Goal: Transaction & Acquisition: Obtain resource

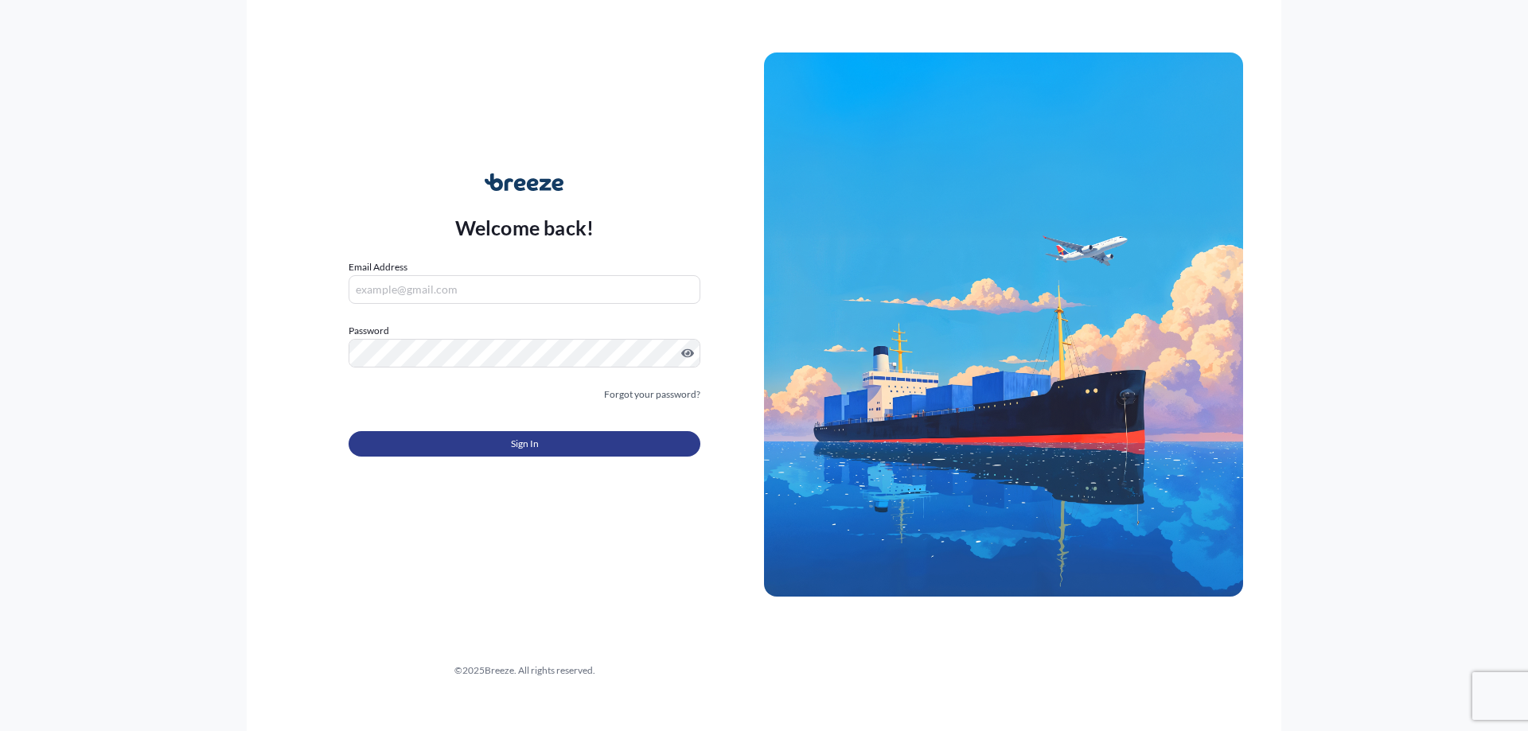
type input "[EMAIL_ADDRESS][DOMAIN_NAME]"
click at [583, 451] on button "Sign In" at bounding box center [525, 443] width 352 height 25
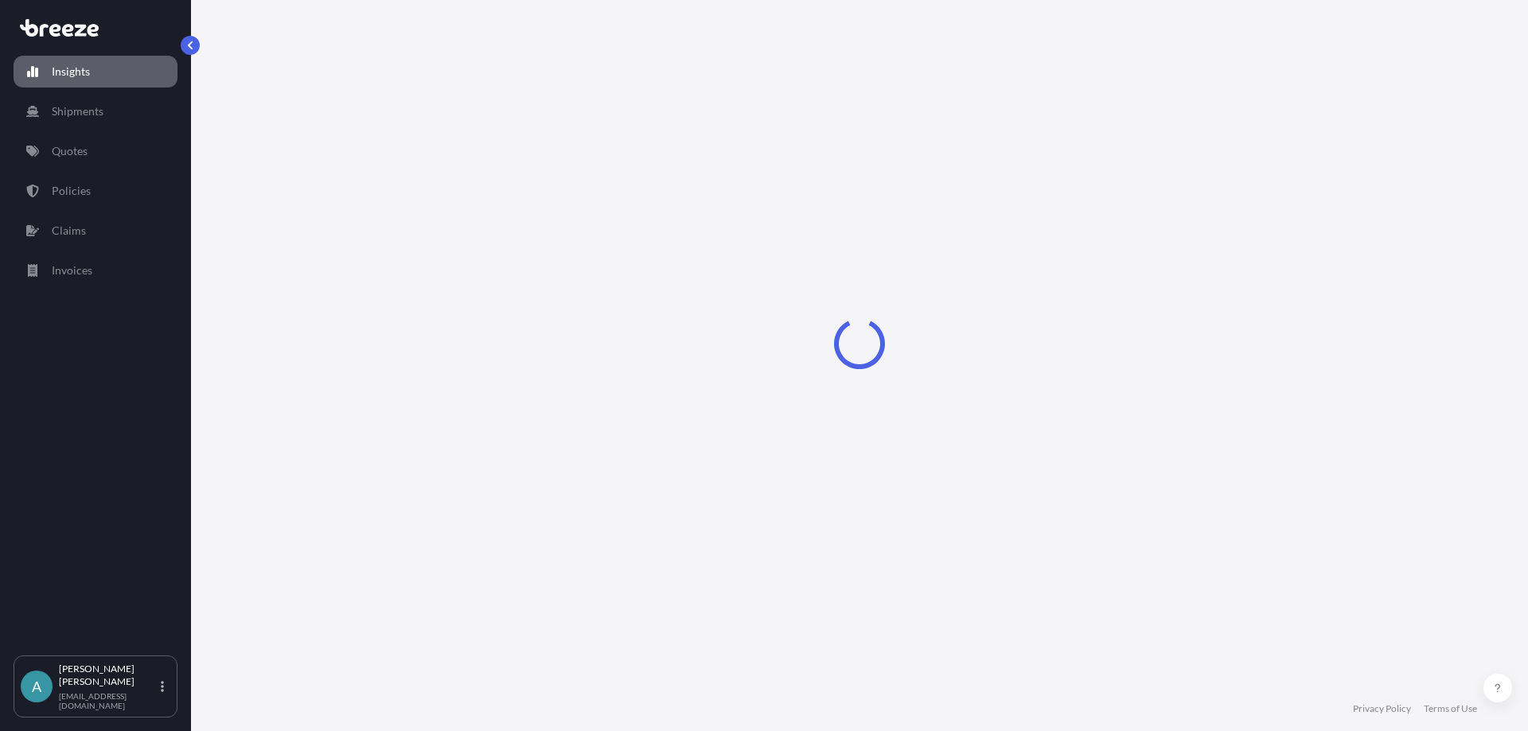
select select "2025"
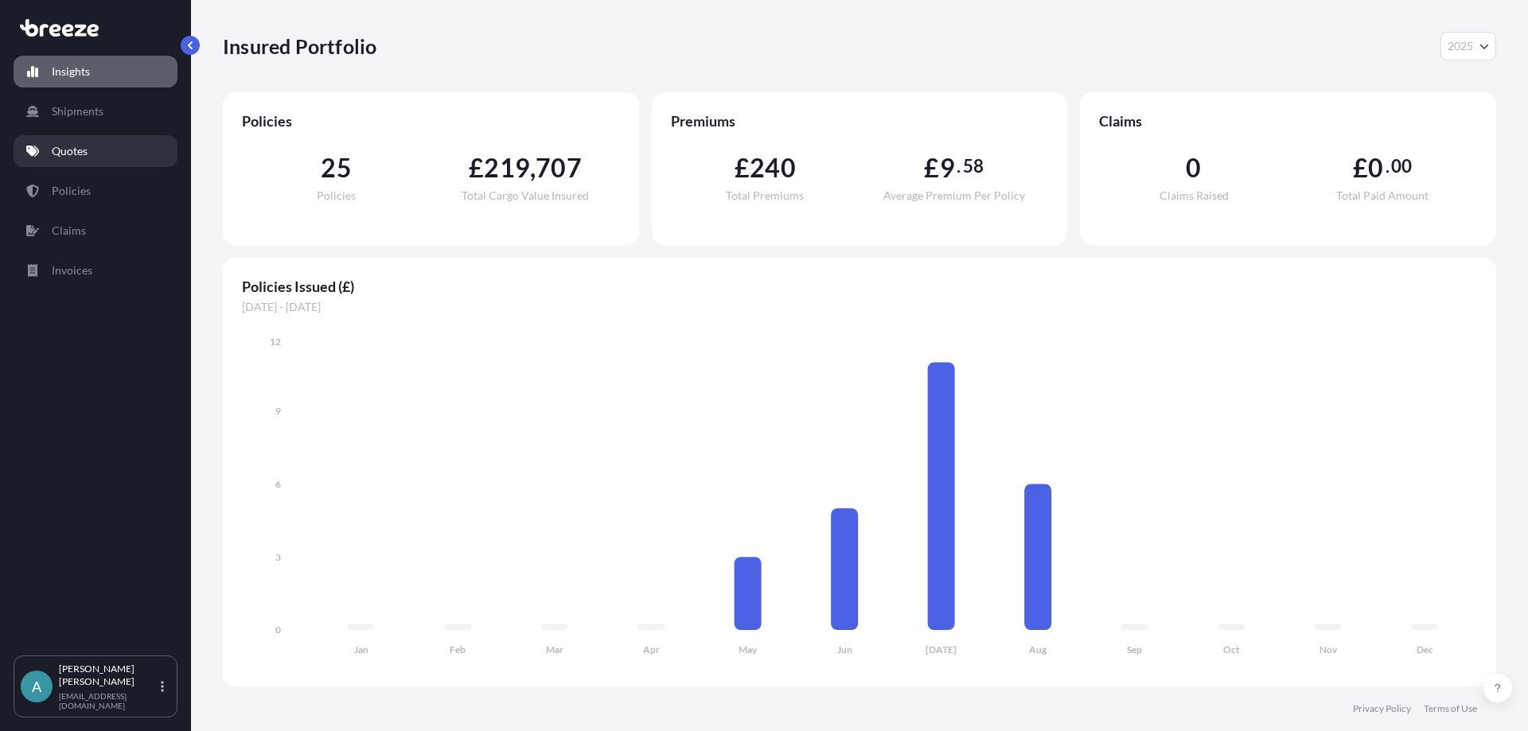
click at [54, 151] on p "Quotes" at bounding box center [70, 151] width 36 height 16
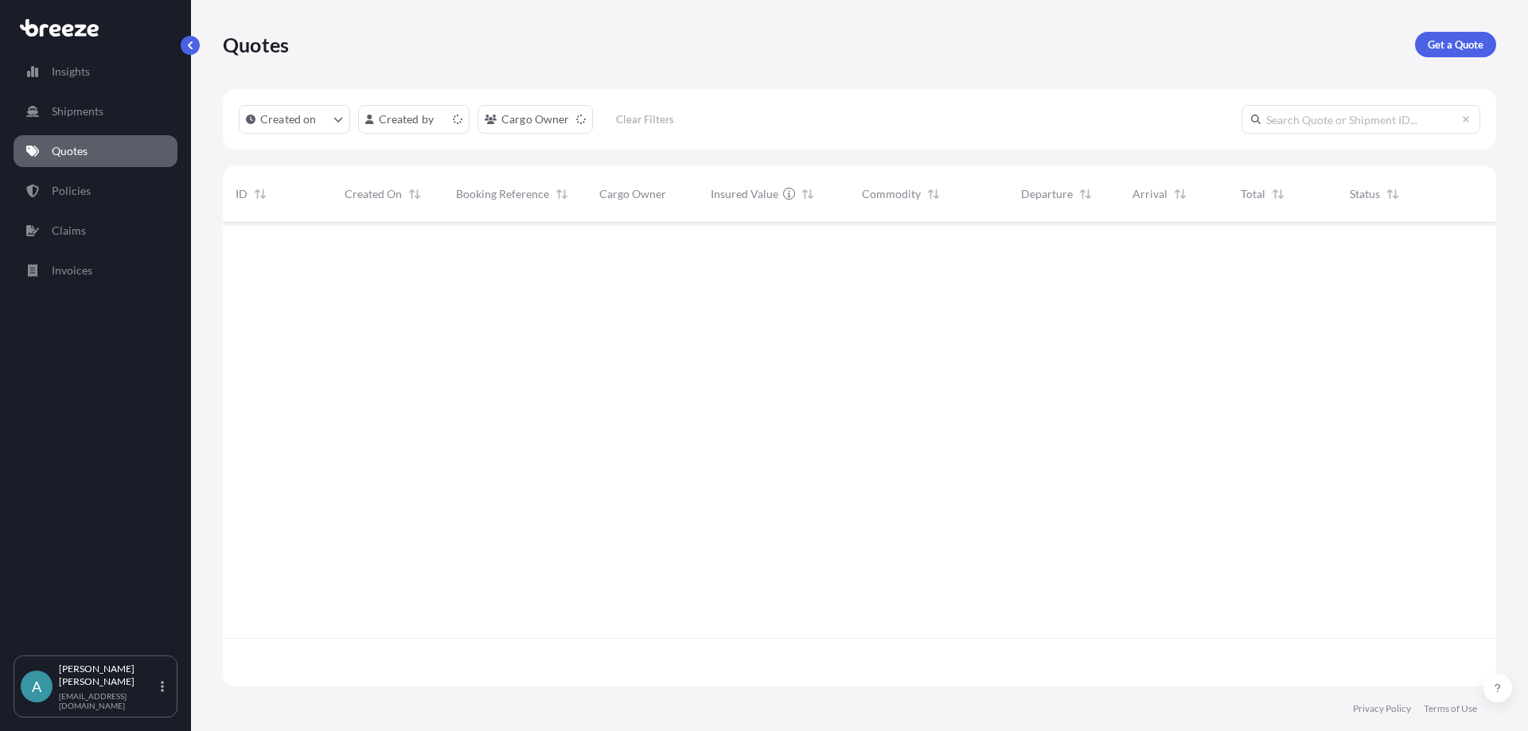
scroll to position [461, 1262]
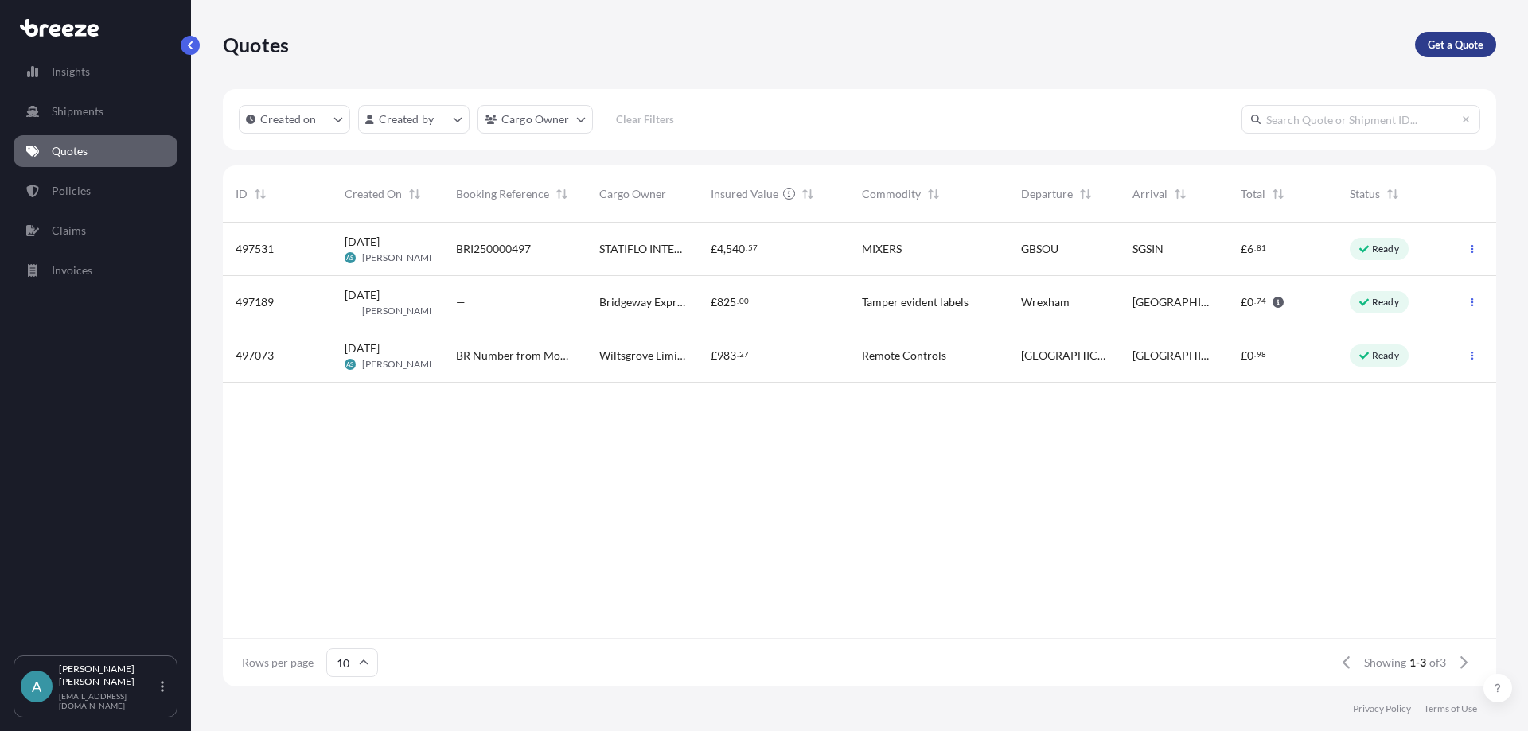
click at [1472, 49] on p "Get a Quote" at bounding box center [1456, 45] width 56 height 16
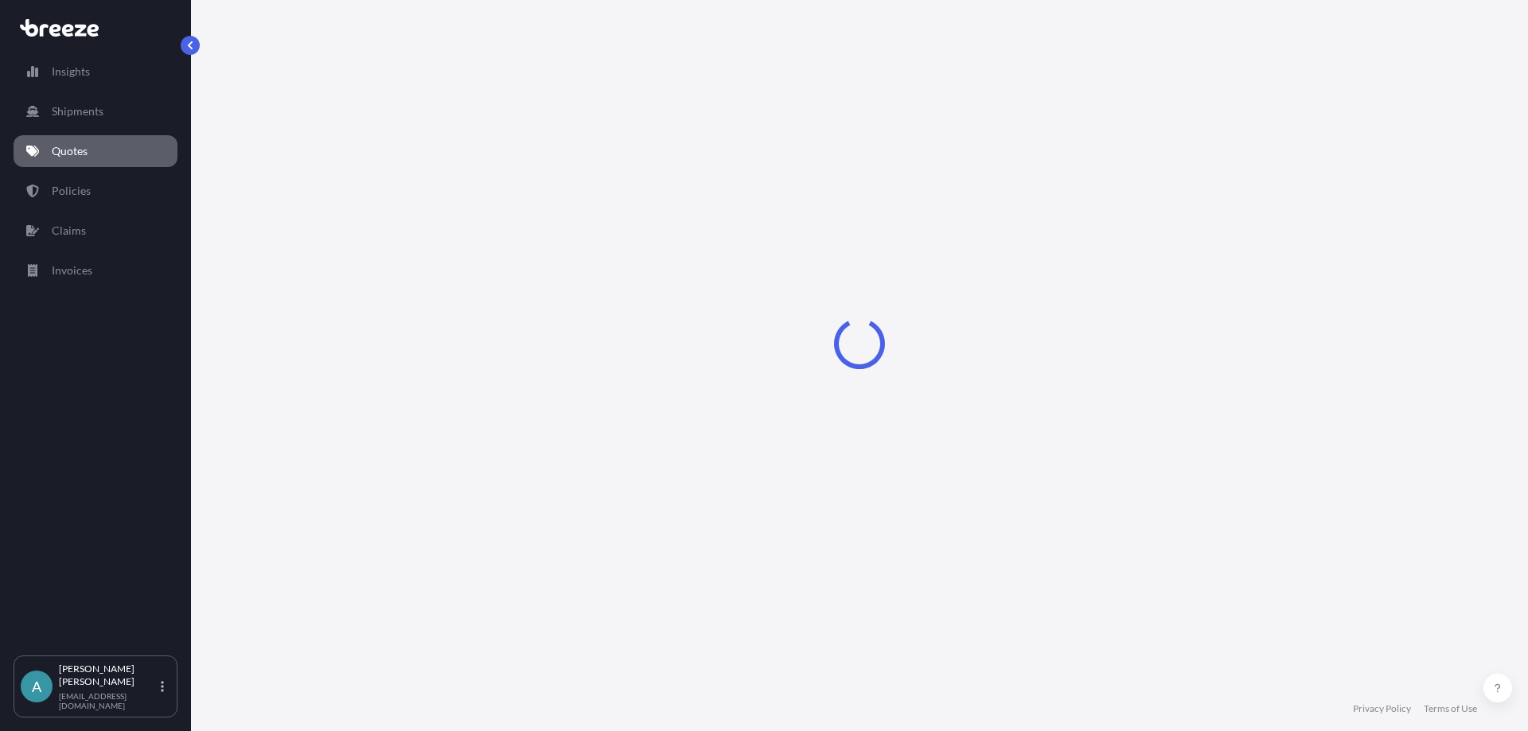
select select "Sea"
select select "1"
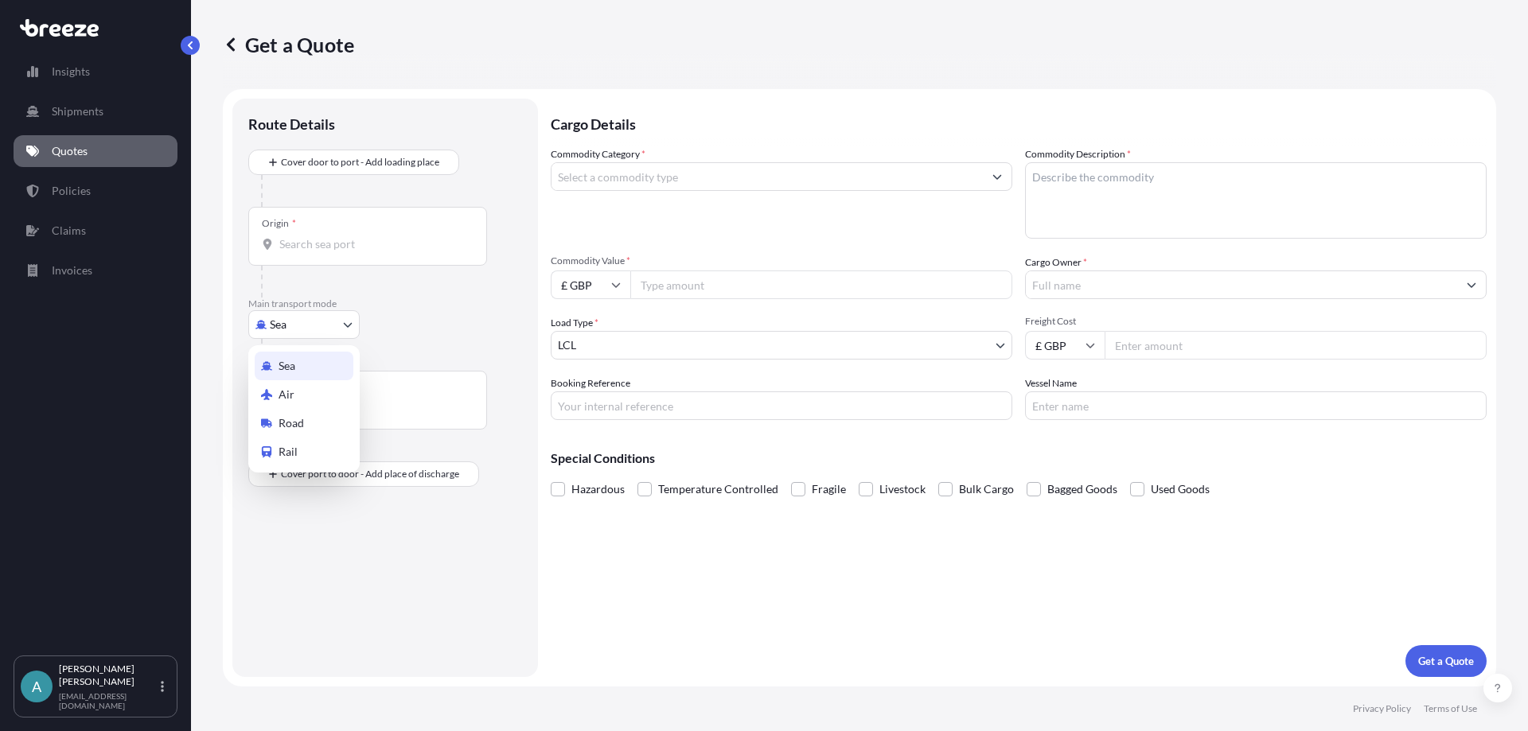
click at [310, 331] on body "Insights Shipments Quotes Policies Claims Invoices A [PERSON_NAME] [EMAIL_ADDRE…" at bounding box center [764, 365] width 1528 height 731
click at [301, 419] on span "Road" at bounding box center [291, 423] width 25 height 16
select select "Road"
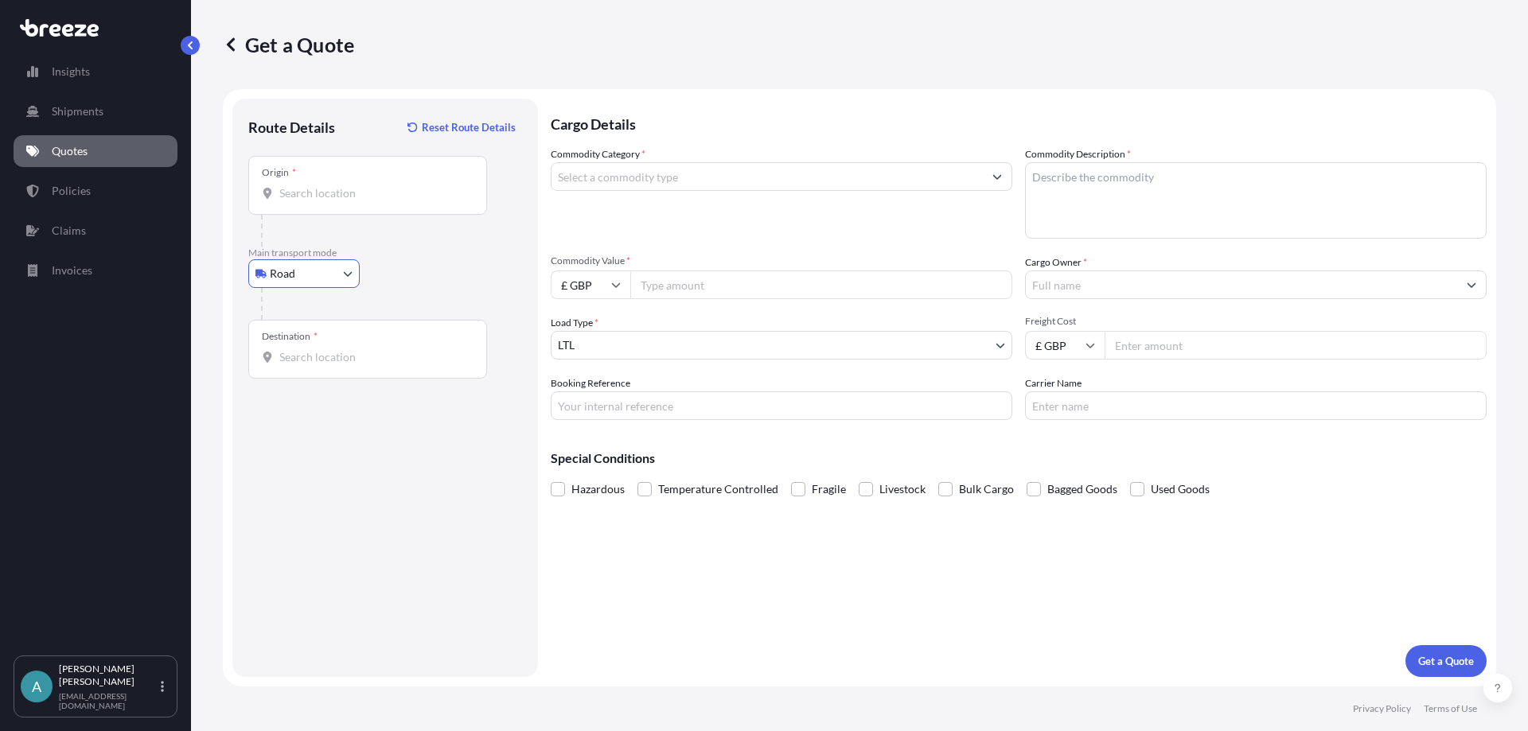
click at [322, 198] on input "Origin *" at bounding box center [373, 193] width 188 height 16
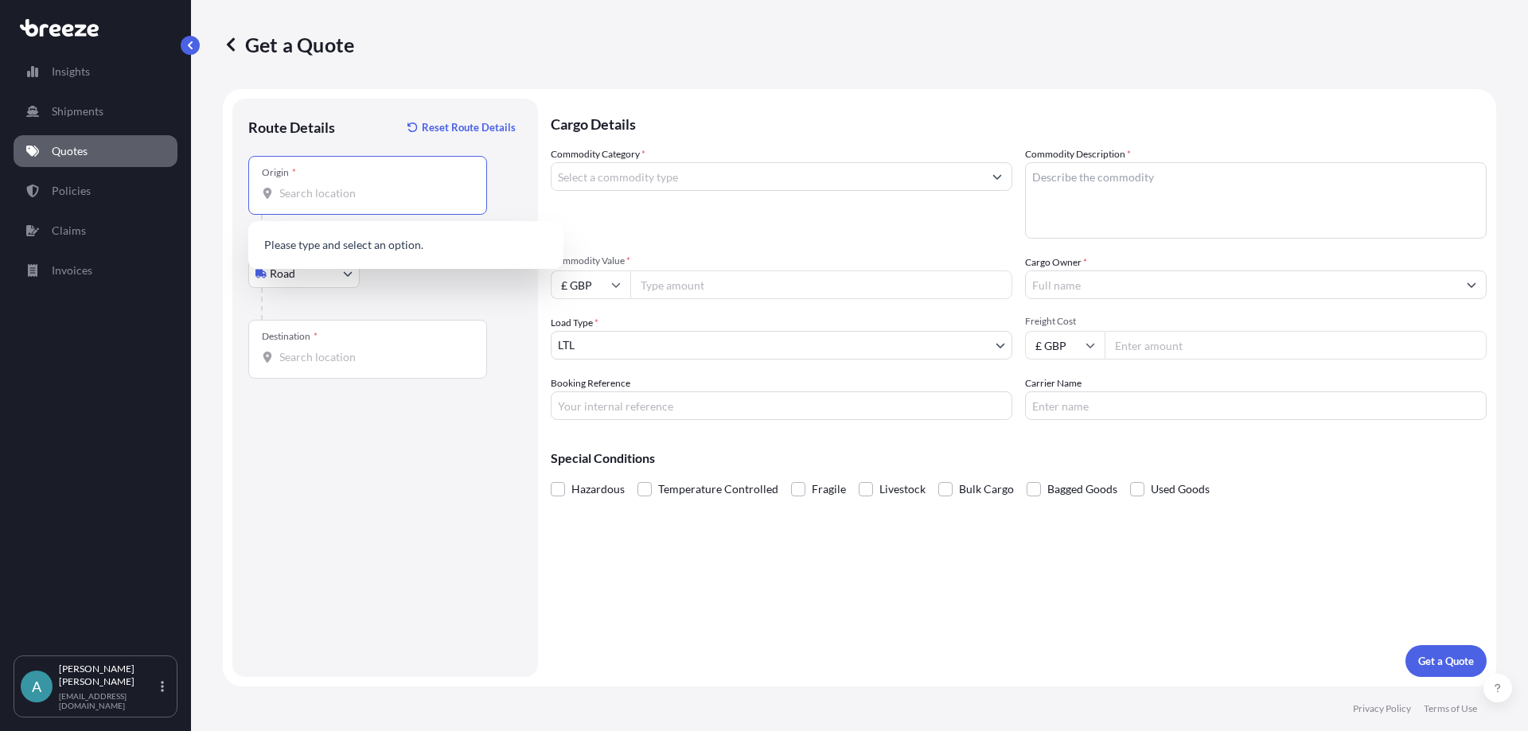
click at [337, 196] on input "Origin *" at bounding box center [373, 193] width 188 height 16
click at [339, 245] on span "Runcorn WA7 3EZ , [GEOGRAPHIC_DATA]" at bounding box center [406, 247] width 209 height 16
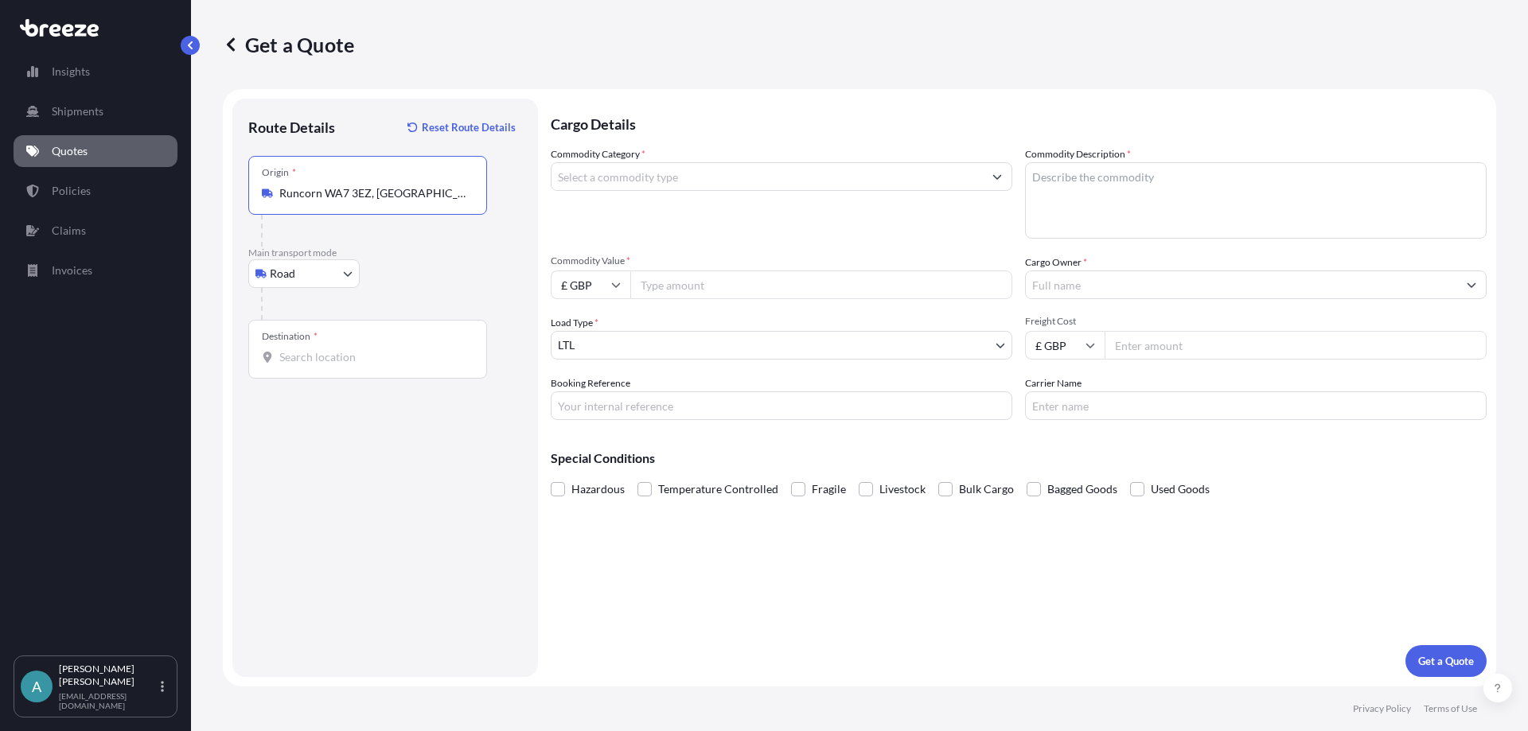
type input "Runcorn WA7 3EZ, [GEOGRAPHIC_DATA]"
click at [314, 365] on div "Destination *" at bounding box center [367, 349] width 239 height 59
click at [314, 365] on input "Destination *" at bounding box center [373, 357] width 188 height 16
click at [306, 360] on input "Destination * Please select a destination" at bounding box center [373, 357] width 188 height 16
paste input "Rhone Valley Cartonnages [STREET_ADDRESS][PERSON_NAME][PERSON_NAME]"
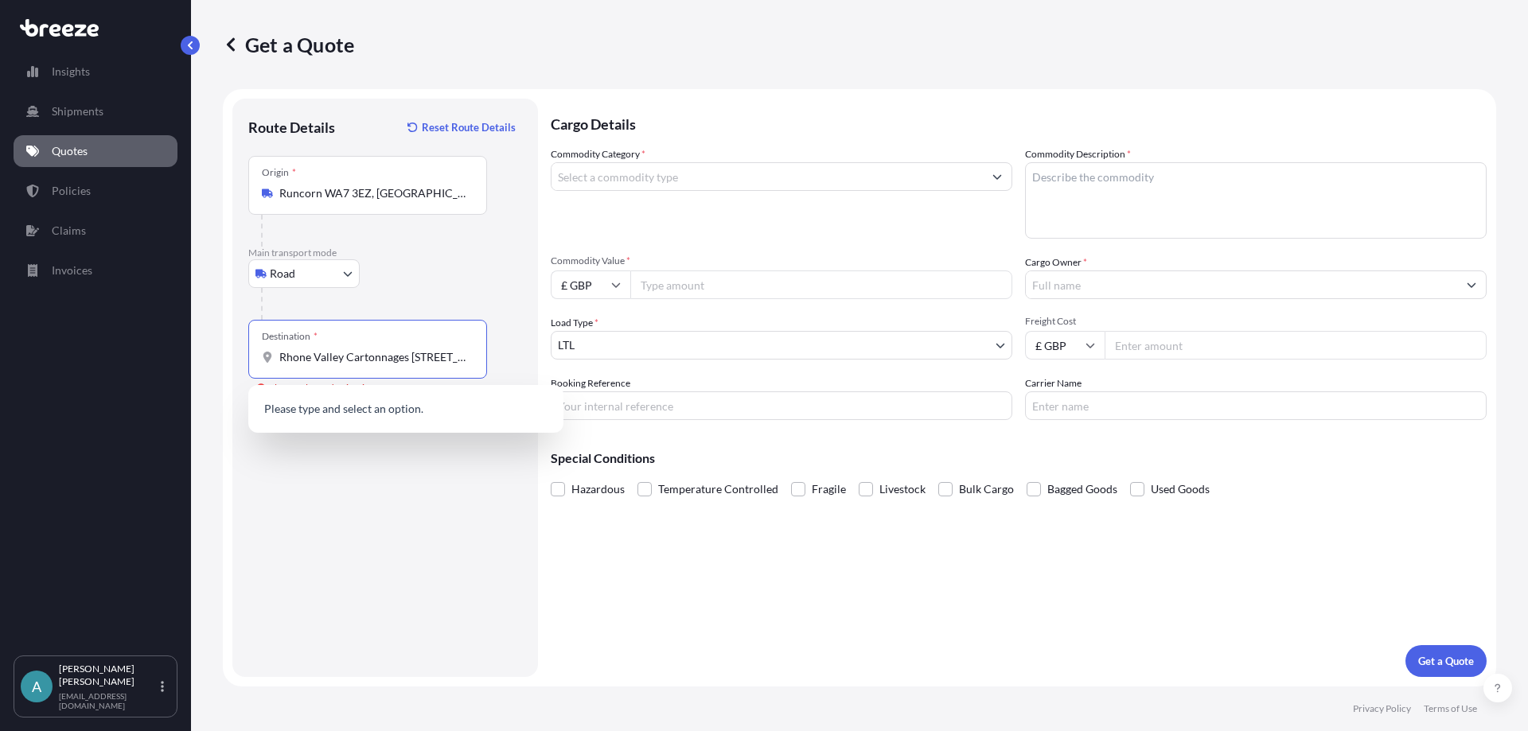
scroll to position [0, 189]
click at [364, 354] on input "Rhone Valley Cartonnages [STREET_ADDRESS][PERSON_NAME][PERSON_NAME]" at bounding box center [373, 357] width 188 height 16
click at [331, 359] on input "Rhone Valley Cartonnages [STREET_ADDRESS][PERSON_NAME][PERSON_NAME]" at bounding box center [373, 357] width 188 height 16
drag, startPoint x: 378, startPoint y: 355, endPoint x: 162, endPoint y: 364, distance: 216.7
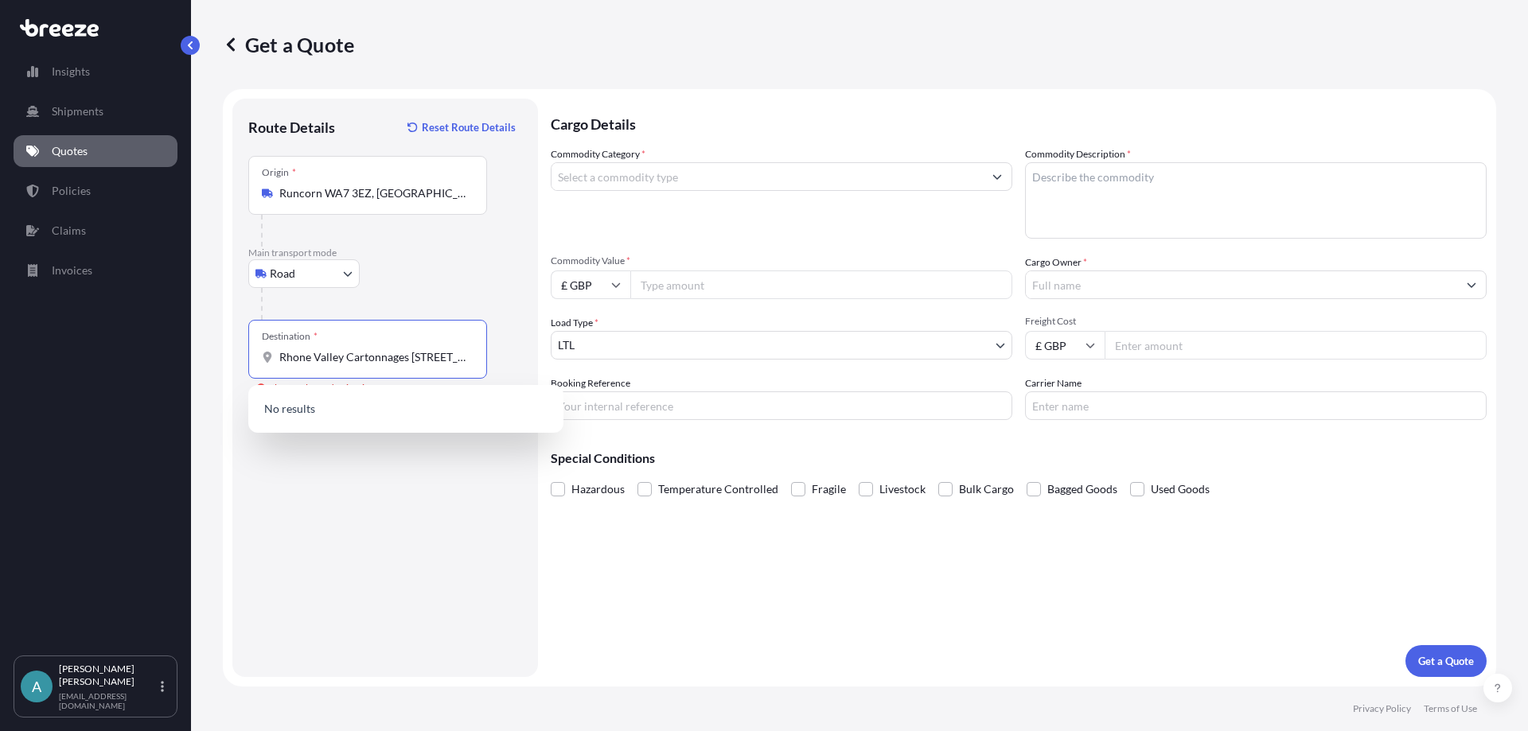
click at [162, 364] on div "Insights Shipments Quotes Policies Claims Invoices A [PERSON_NAME] [EMAIL_ADDRE…" at bounding box center [764, 365] width 1528 height 731
click at [363, 408] on span "[STREET_ADDRESS][PERSON_NAME][PERSON_NAME]" at bounding box center [426, 414] width 248 height 32
type input "[STREET_ADDRESS][PERSON_NAME][PERSON_NAME]"
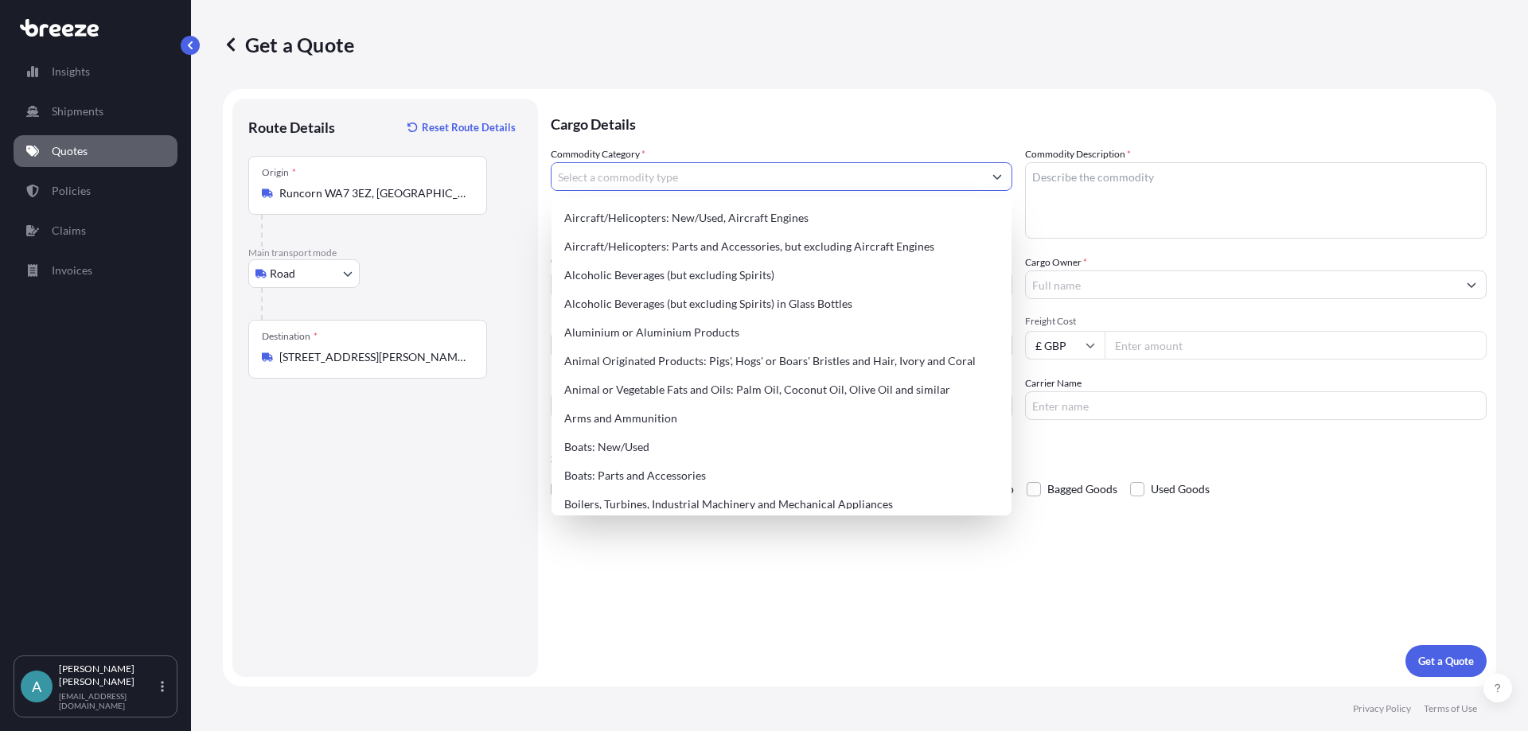
click at [694, 174] on input "Commodity Category *" at bounding box center [767, 176] width 431 height 29
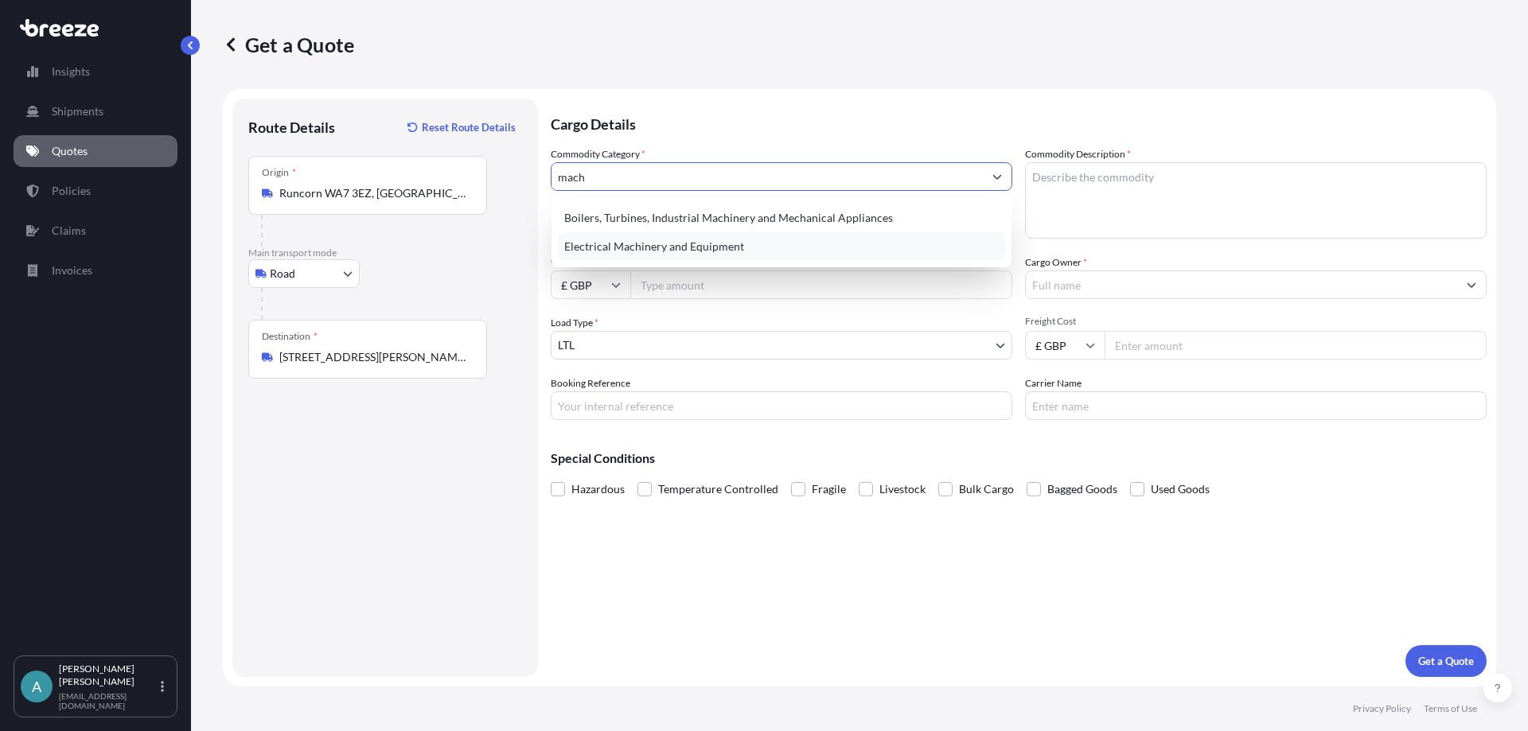
click at [731, 248] on div "Electrical Machinery and Equipment" at bounding box center [781, 246] width 447 height 29
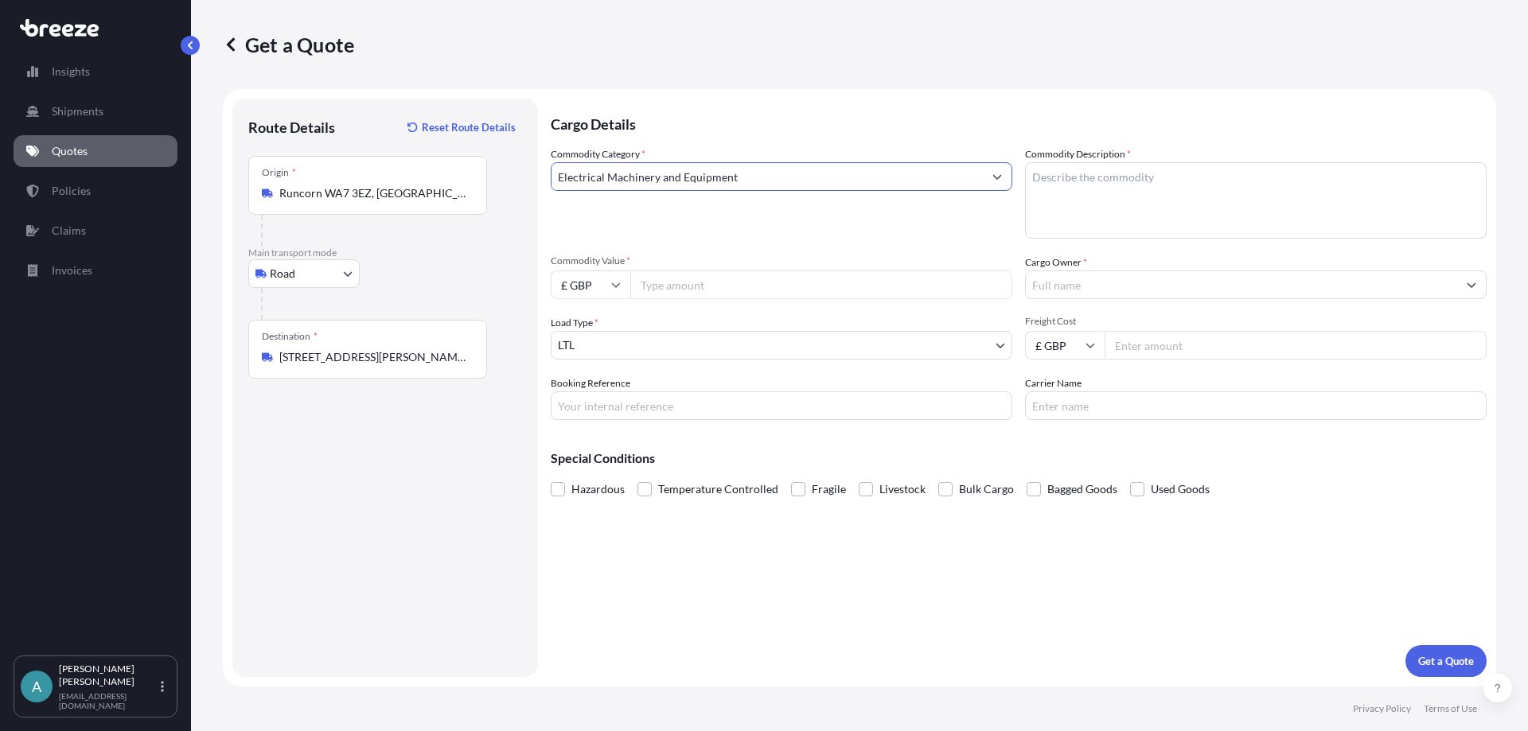
type input "Electrical Machinery and Equipment"
click at [1114, 193] on textarea "Commodity Description *" at bounding box center [1256, 200] width 462 height 76
type textarea "Machinery spares"
click at [710, 286] on input "Commodity Value *" at bounding box center [821, 285] width 382 height 29
type input "19807.27"
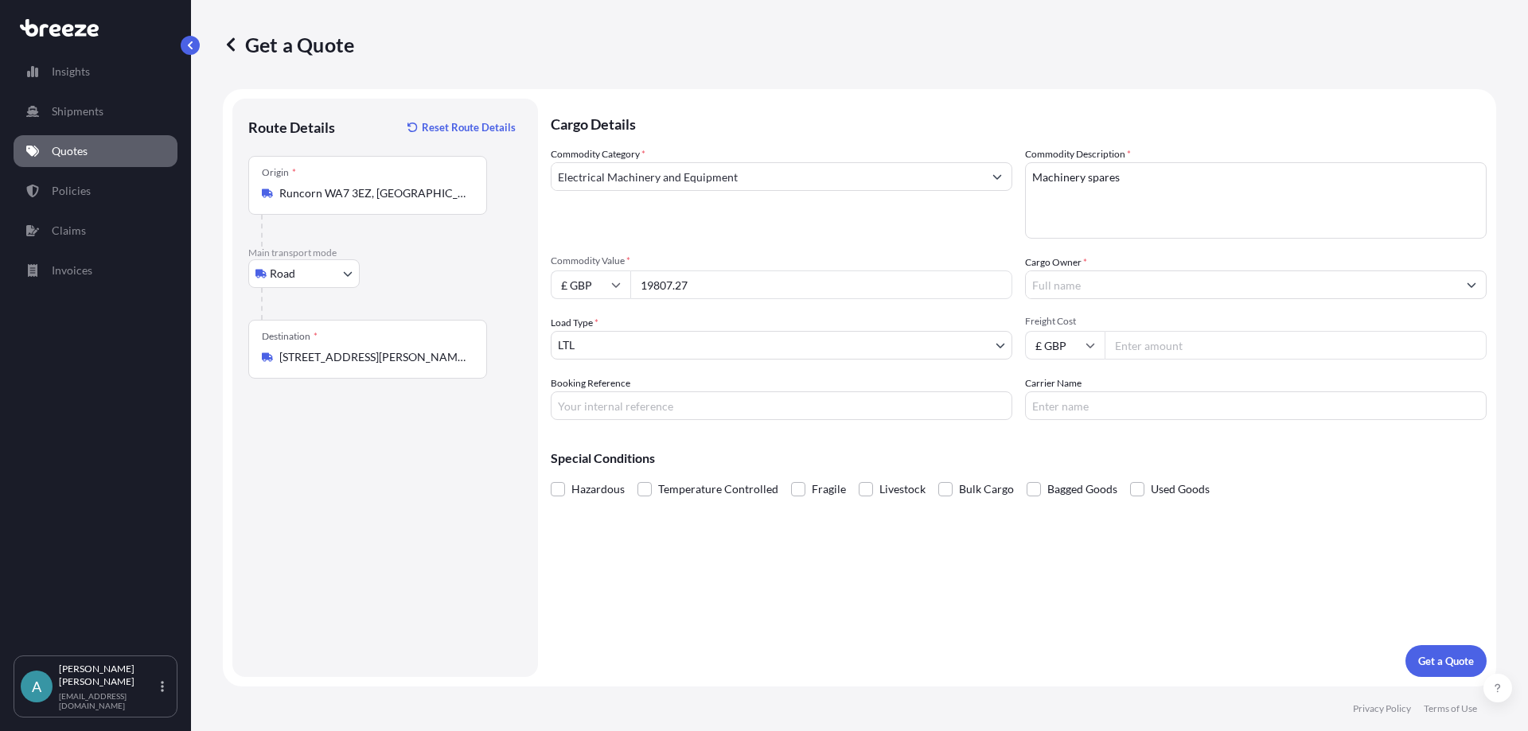
click at [1080, 291] on input "Cargo Owner *" at bounding box center [1241, 285] width 431 height 29
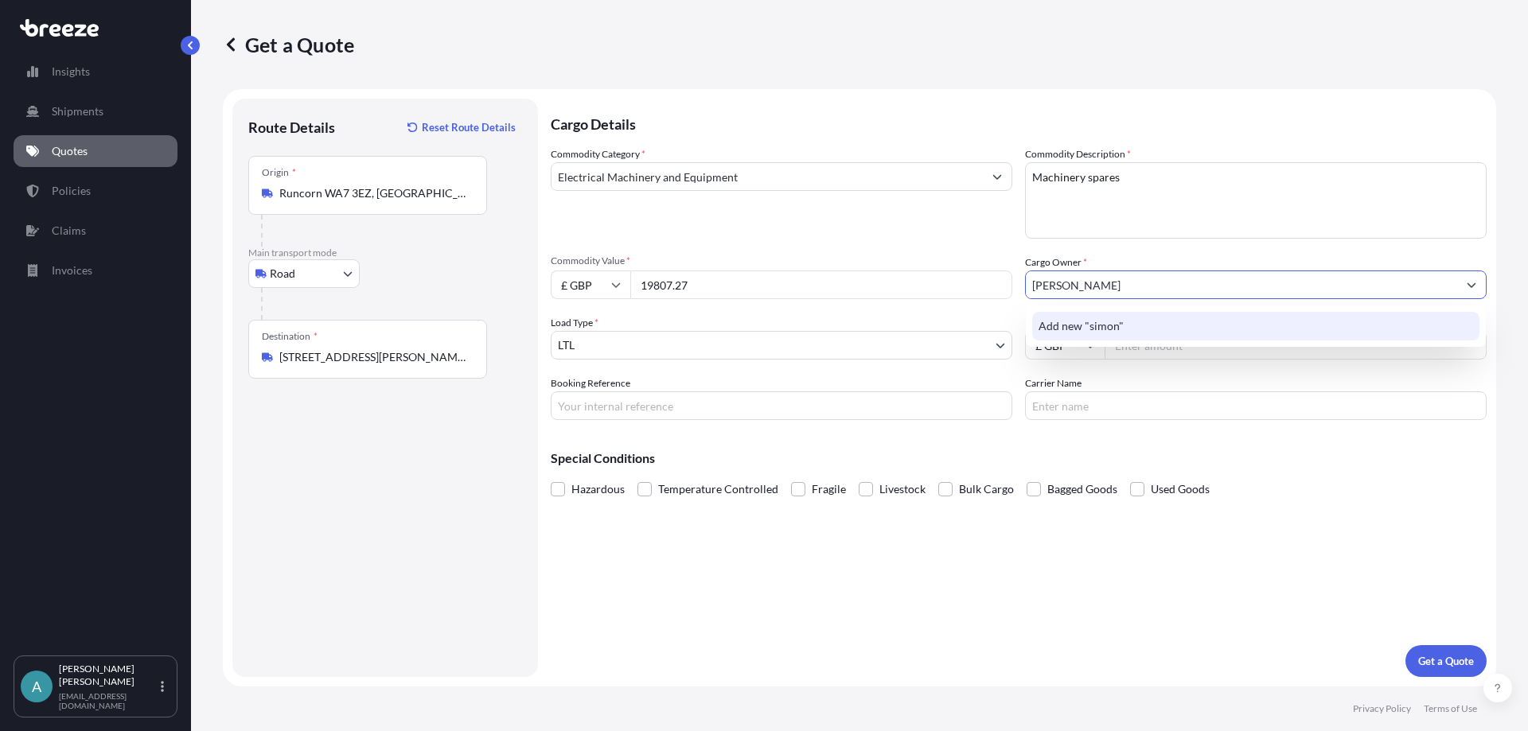
click at [1110, 313] on div "Add new "simon"" at bounding box center [1255, 326] width 447 height 29
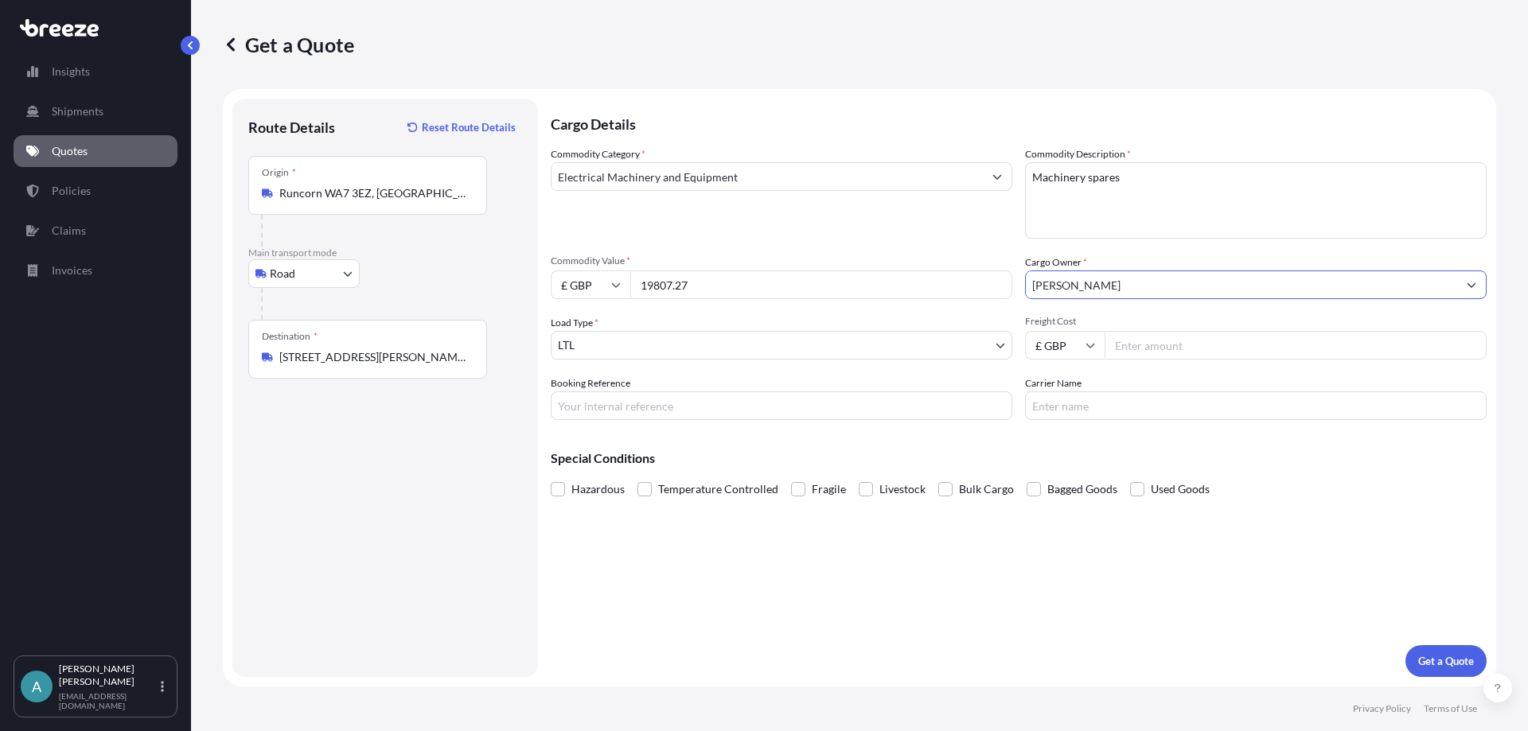
click at [1099, 291] on input "[PERSON_NAME]" at bounding box center [1241, 285] width 431 height 29
type input "[PERSON_NAME]"
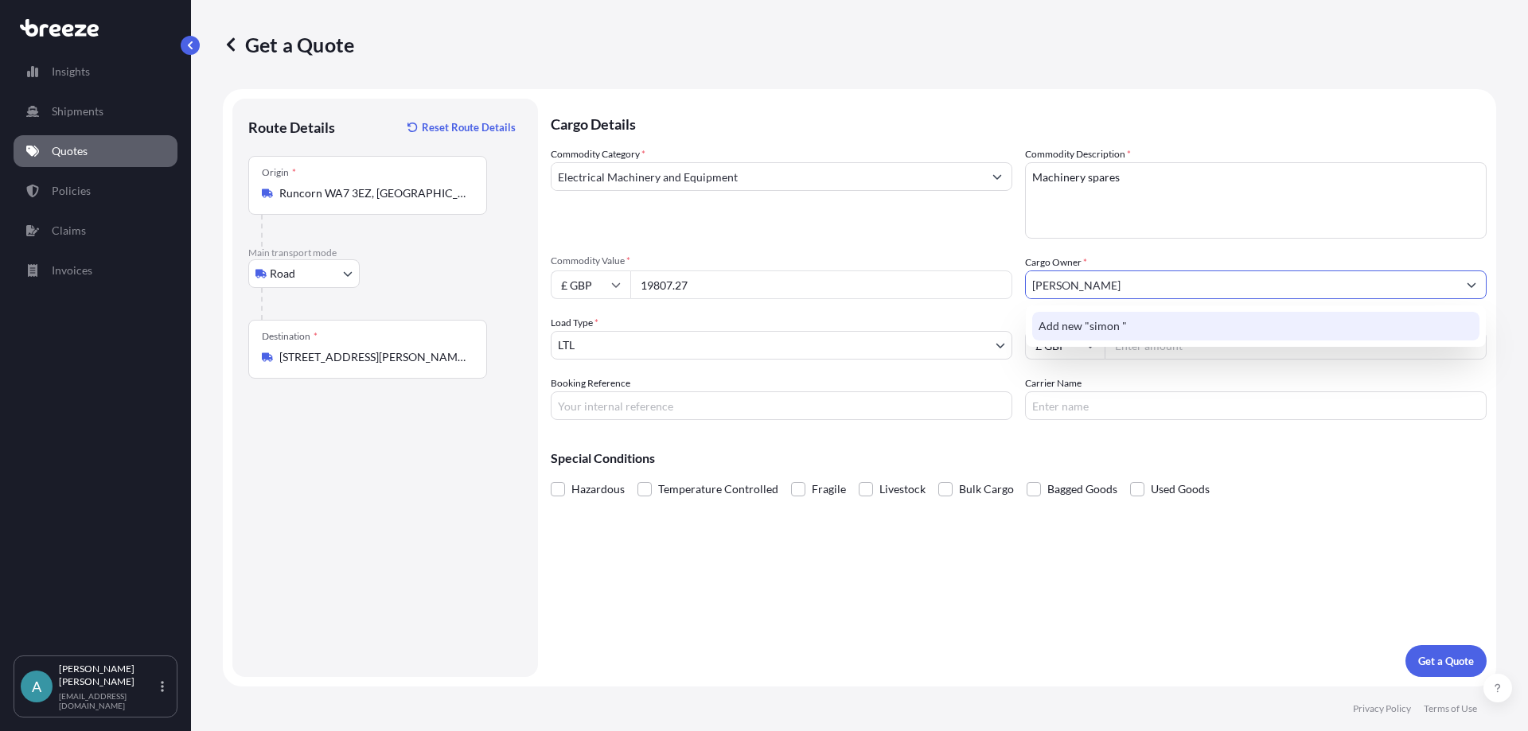
click at [1082, 324] on span "Add new "simon "" at bounding box center [1083, 326] width 88 height 16
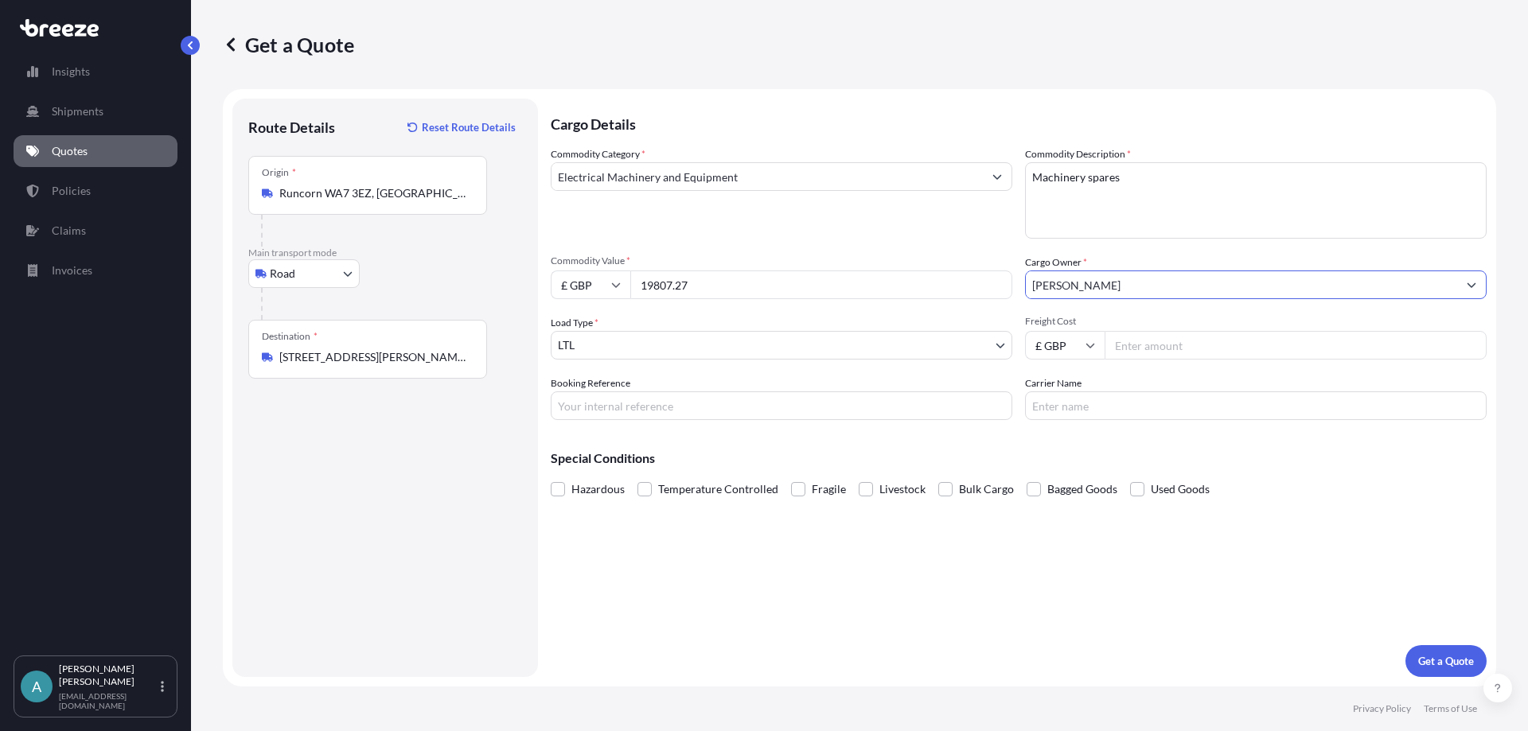
drag, startPoint x: 1082, startPoint y: 287, endPoint x: 966, endPoint y: 289, distance: 116.2
click at [966, 289] on div "Commodity Category * Electrical Machinery and Equipment Commodity Description *…" at bounding box center [1019, 283] width 936 height 274
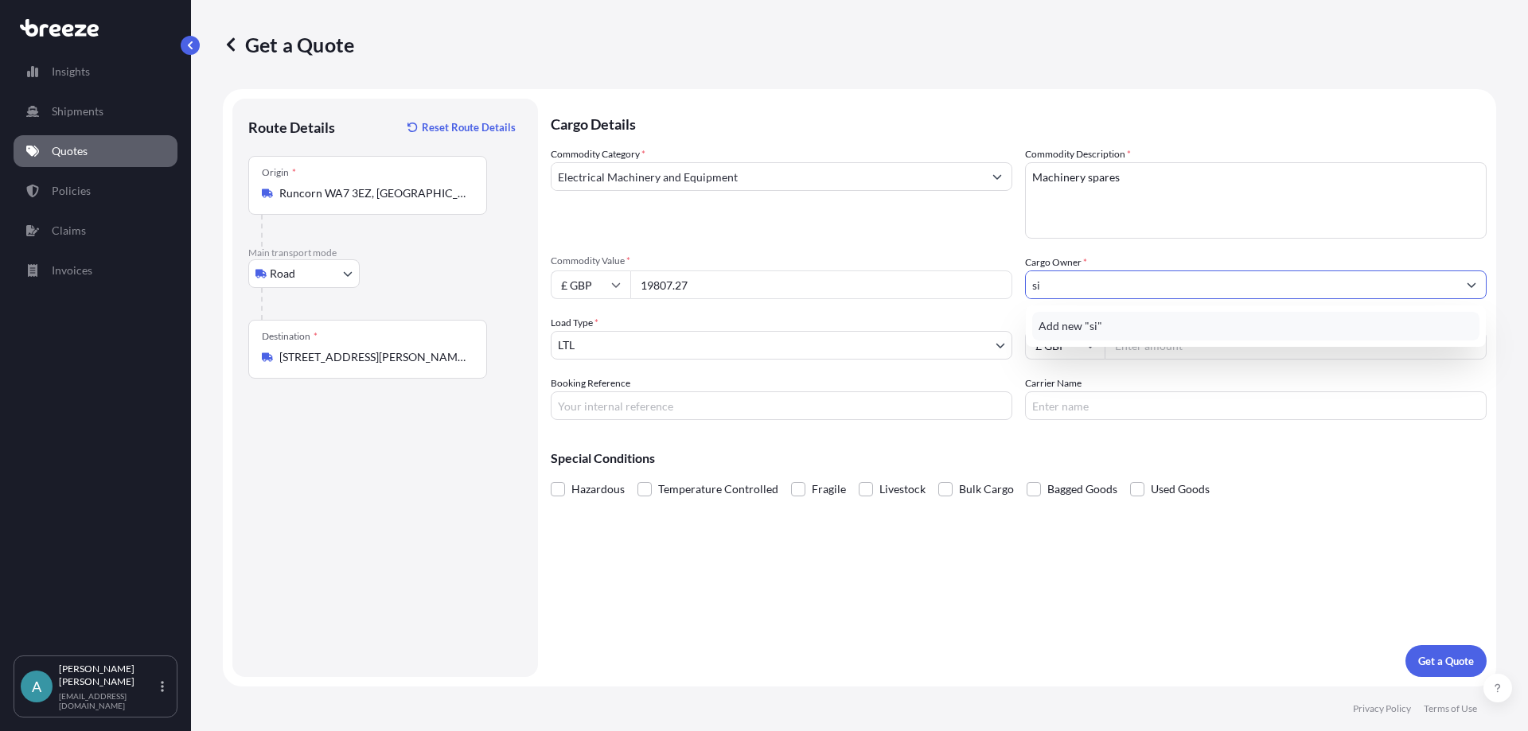
type input "s"
click at [1093, 335] on div "Add new "Simon "" at bounding box center [1255, 326] width 447 height 29
type input "S"
click at [1101, 333] on span "Add new "[PERSON_NAME] Machinery Ltd"" at bounding box center [1148, 326] width 218 height 16
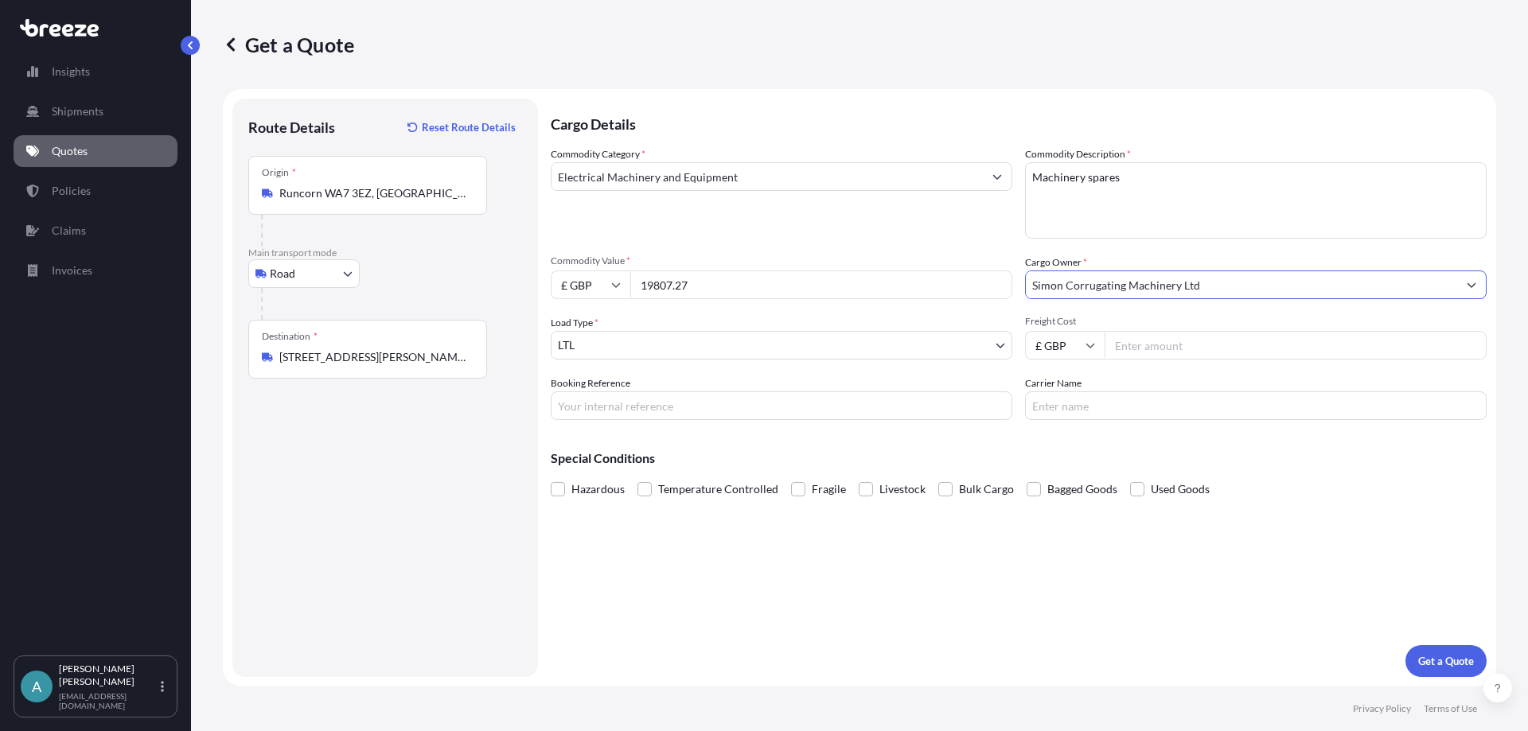
type input "Simon Corrugating Machinery Ltd"
click at [872, 353] on body "0 options available. 1 option available. 0 options available. 1 option availabl…" at bounding box center [764, 365] width 1528 height 731
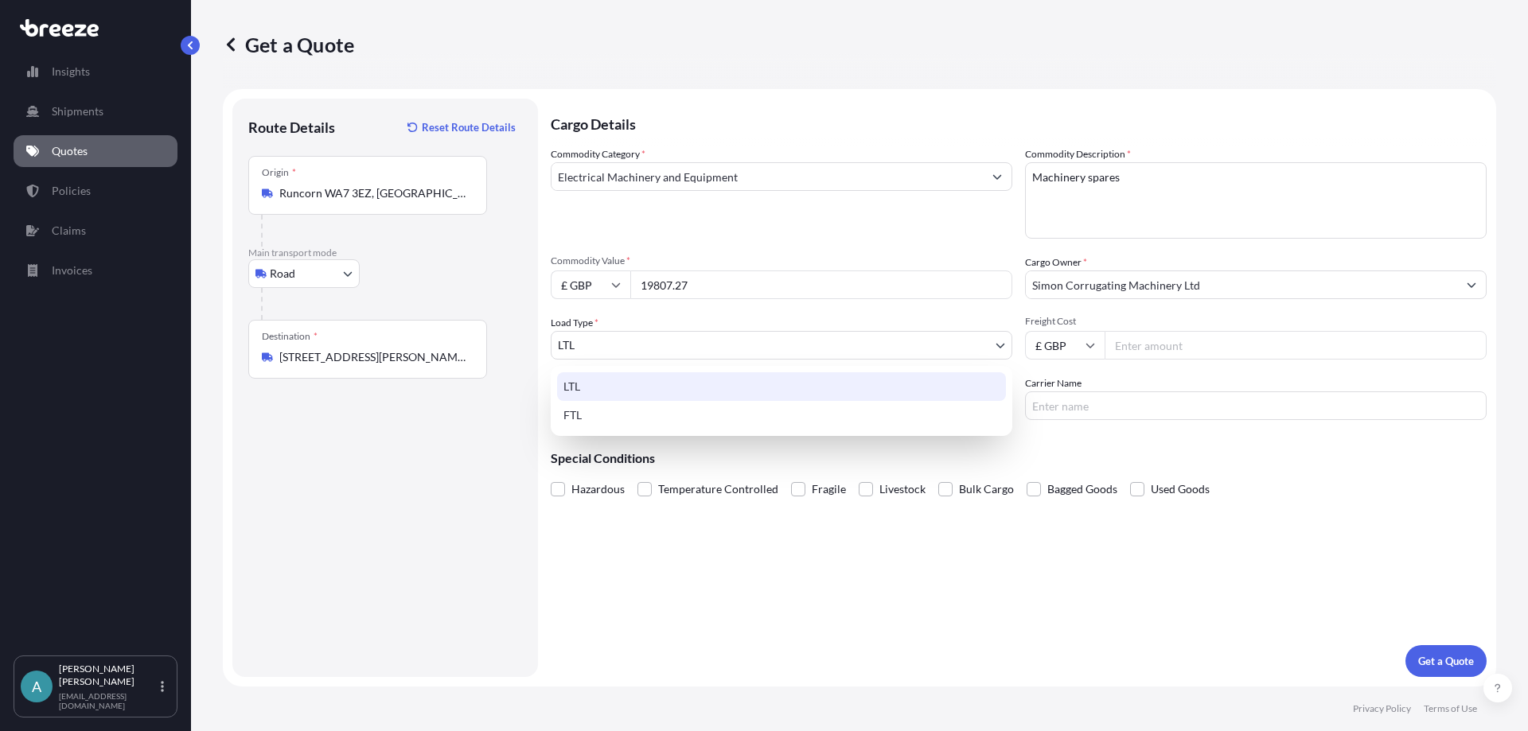
click at [771, 388] on div "LTL" at bounding box center [781, 386] width 449 height 29
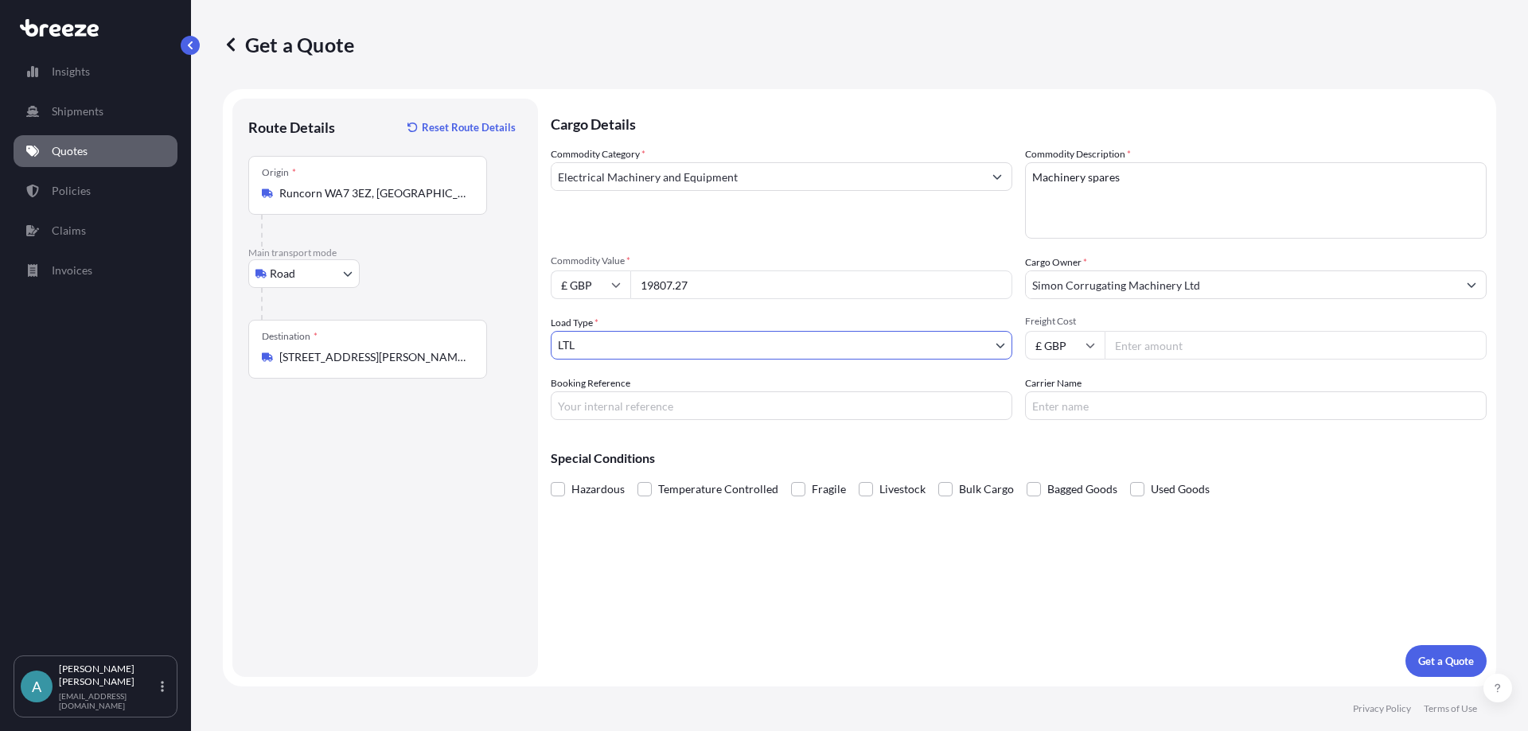
click at [611, 285] on icon at bounding box center [616, 285] width 10 height 10
click at [587, 360] on div "£ GBP" at bounding box center [590, 362] width 67 height 30
click at [712, 286] on input "19807.27" at bounding box center [821, 285] width 382 height 29
type input "17080"
click at [1208, 349] on input "Freight Cost" at bounding box center [1296, 345] width 382 height 29
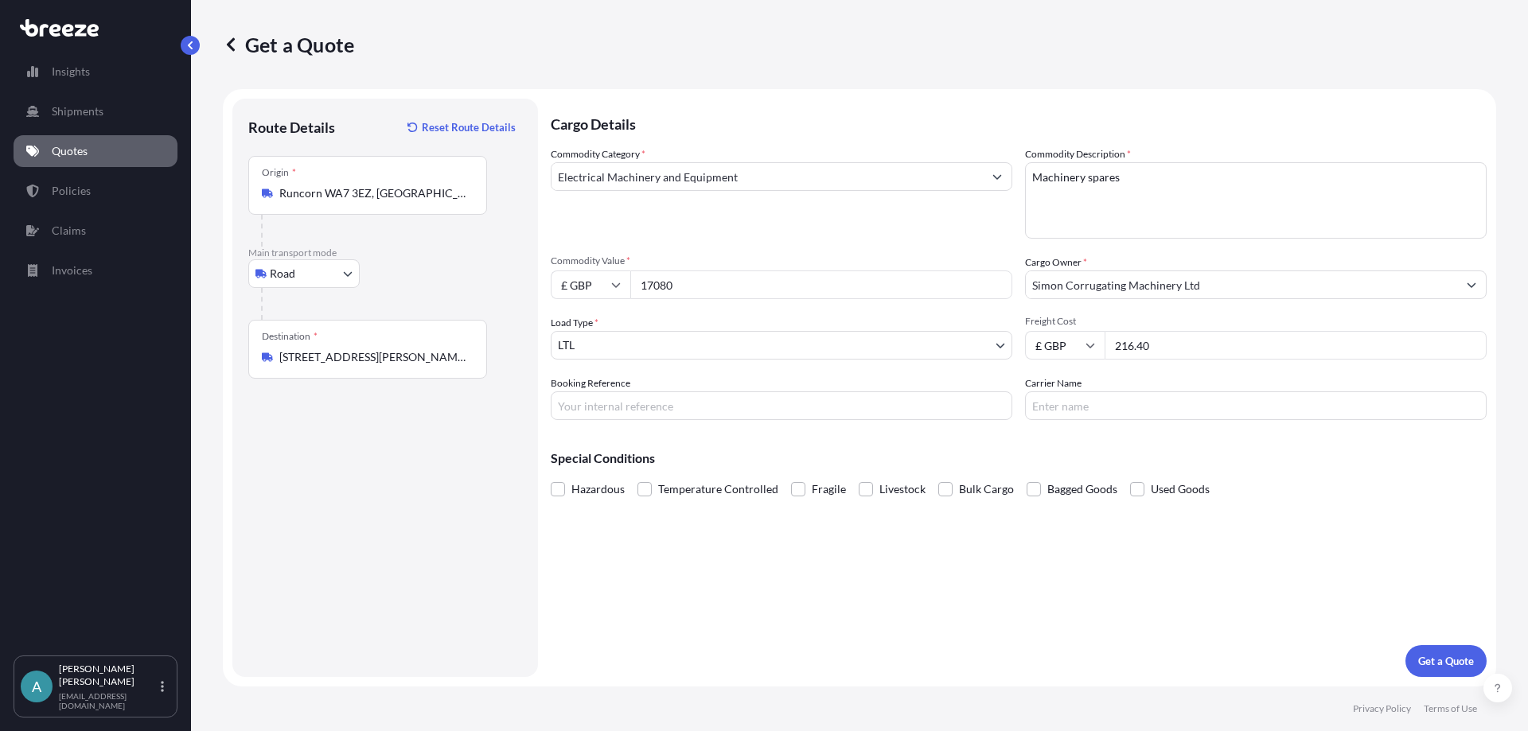
type input "216.40"
click at [679, 412] on input "Booking Reference" at bounding box center [782, 406] width 462 height 29
click at [1077, 415] on input "Carrier Name" at bounding box center [1256, 406] width 462 height 29
click at [1419, 656] on p "Get a Quote" at bounding box center [1446, 661] width 56 height 16
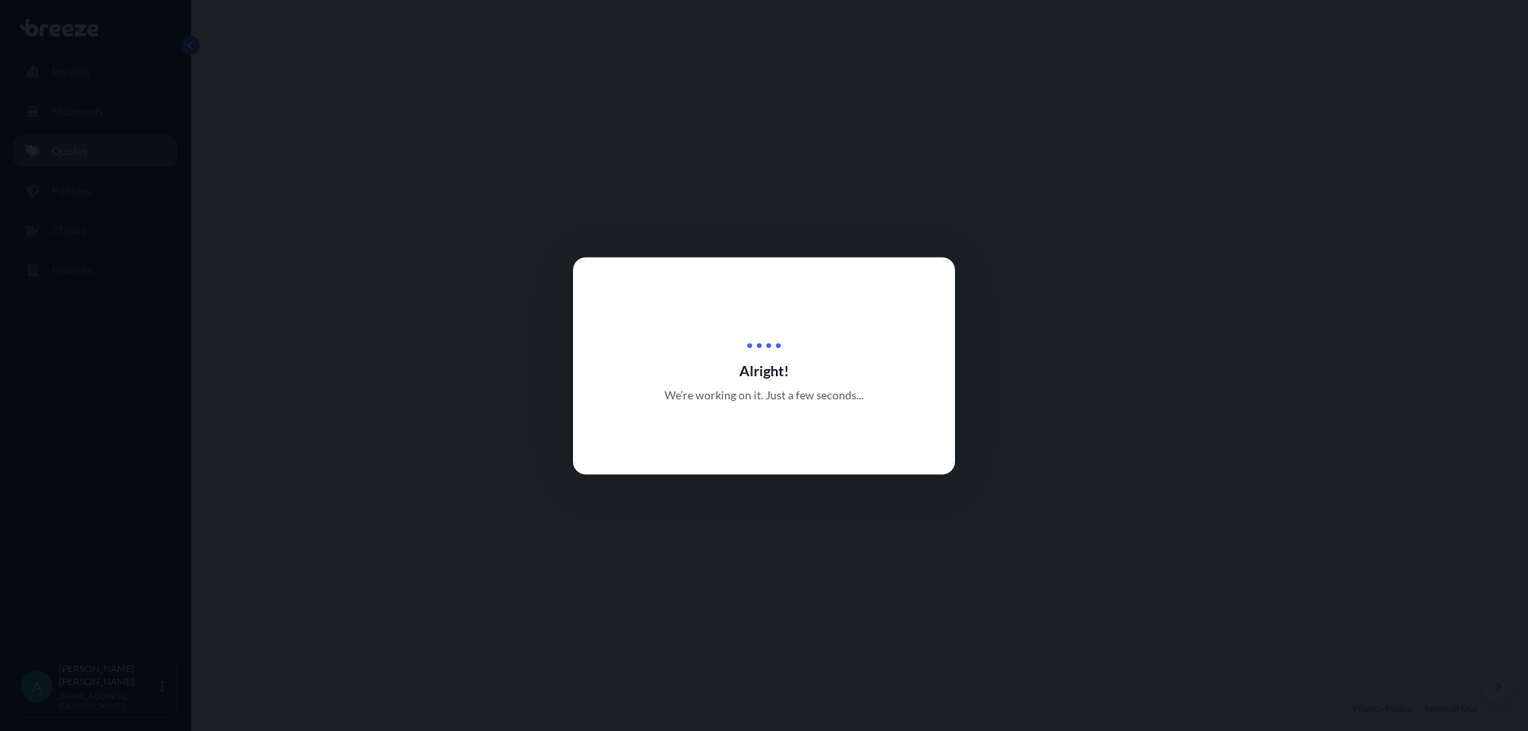
select select "Road"
select select "1"
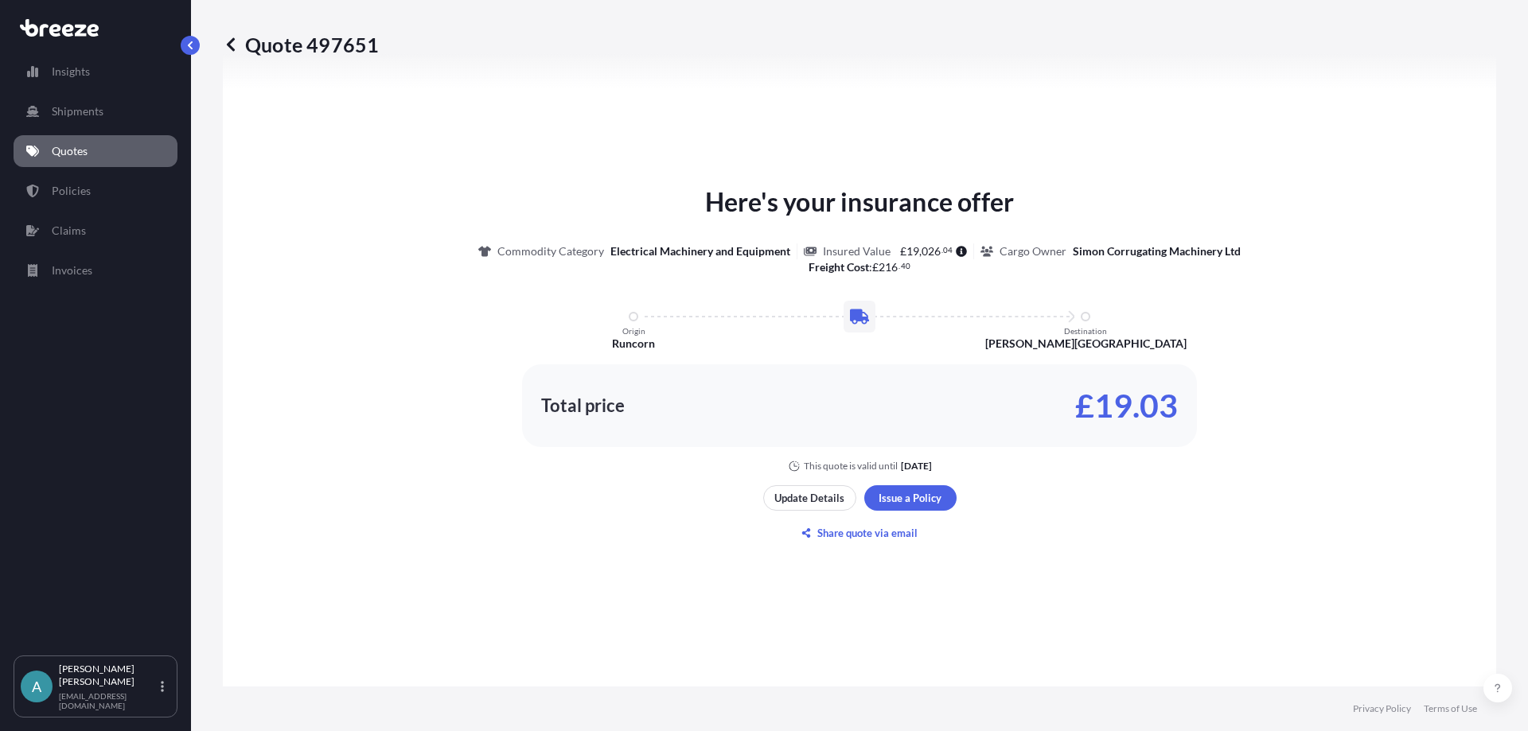
scroll to position [638, 0]
